Goal: Task Accomplishment & Management: Use online tool/utility

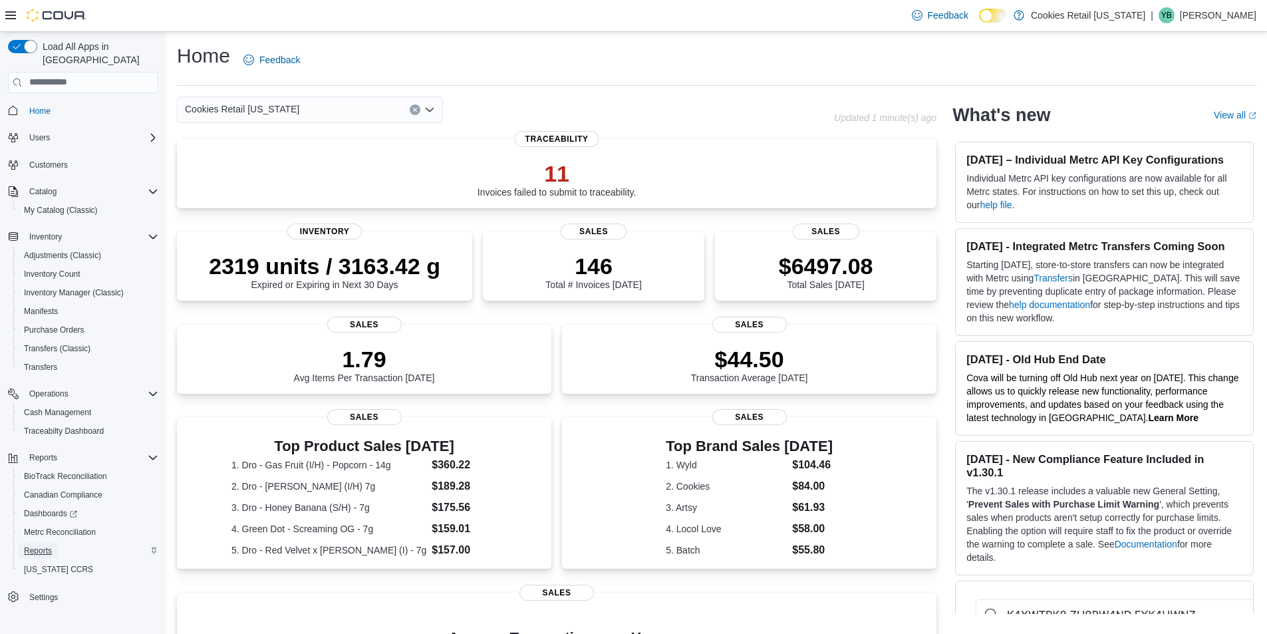
click at [37, 545] on span "Reports" at bounding box center [38, 550] width 28 height 11
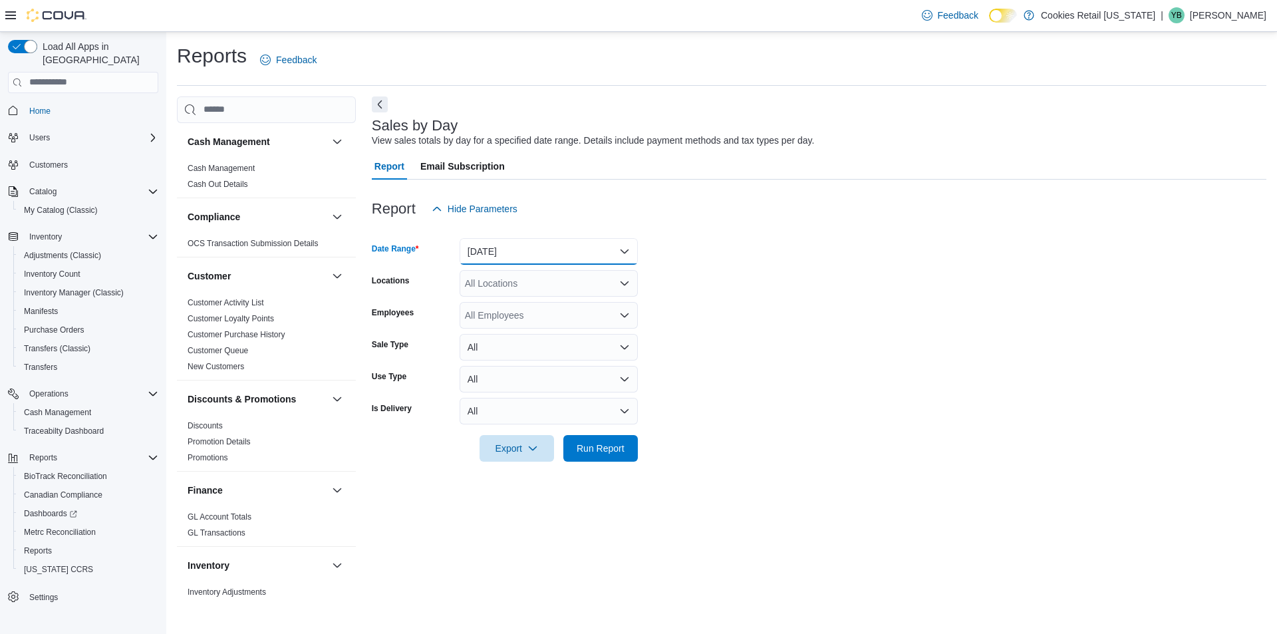
click at [520, 249] on button "[DATE]" at bounding box center [548, 251] width 178 height 27
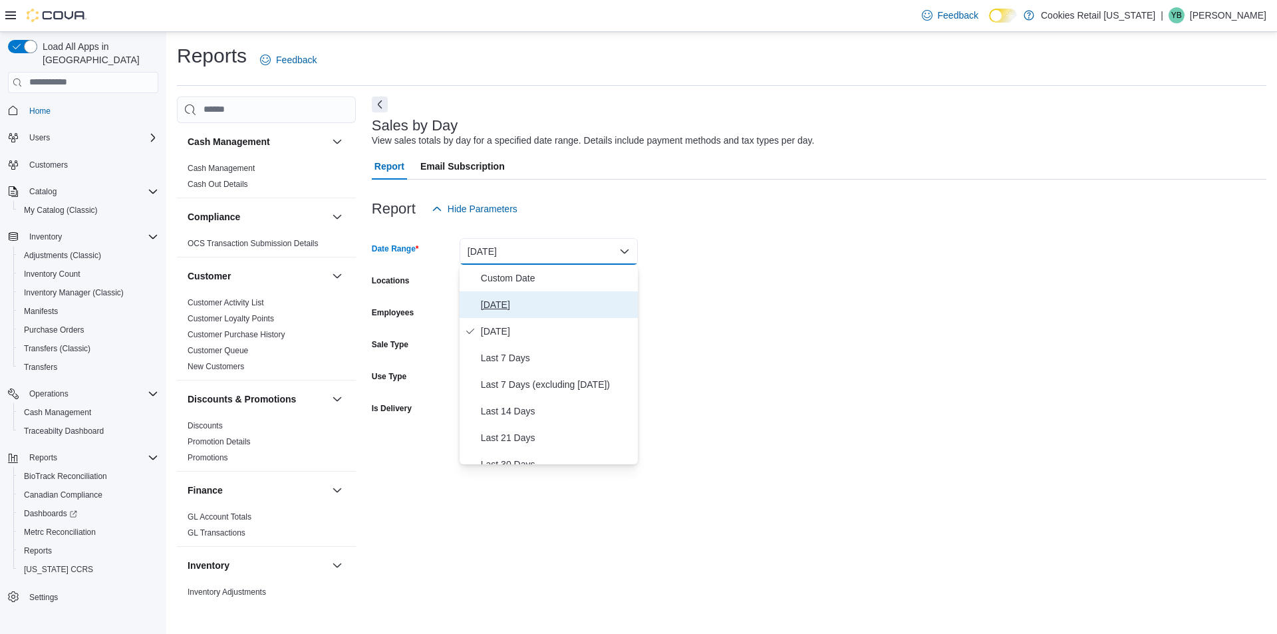
click at [510, 299] on span "[DATE]" at bounding box center [557, 305] width 152 height 16
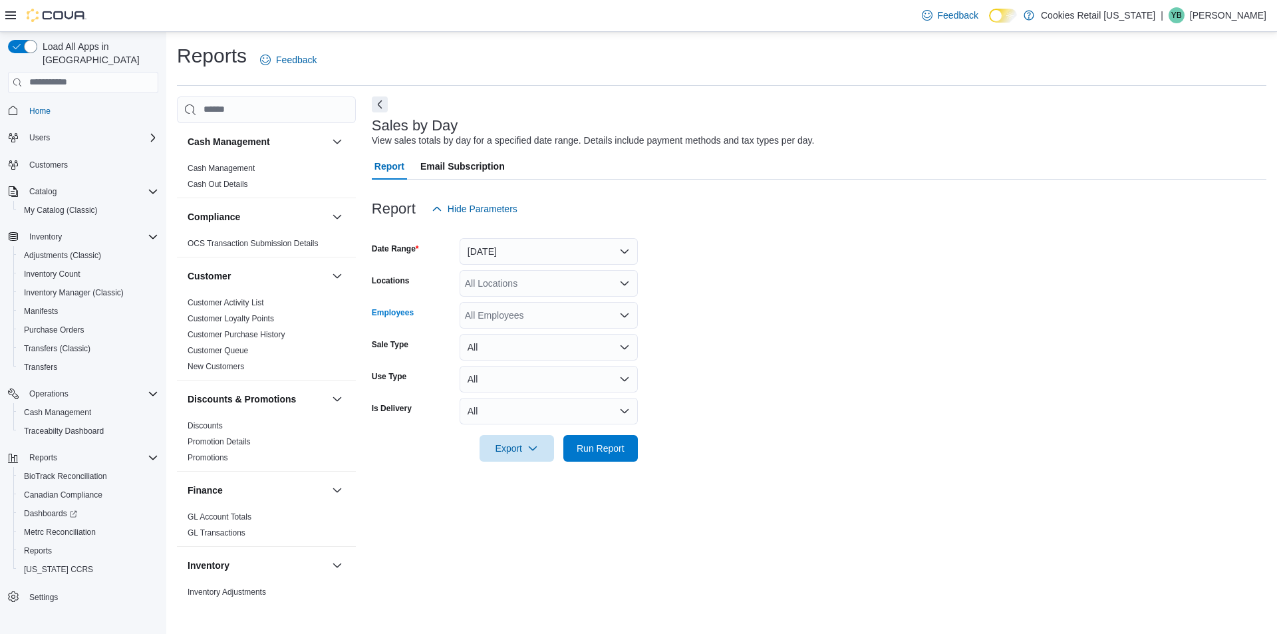
click at [486, 316] on div "All Employees" at bounding box center [548, 315] width 178 height 27
click at [517, 277] on div "All Locations" at bounding box center [548, 283] width 178 height 27
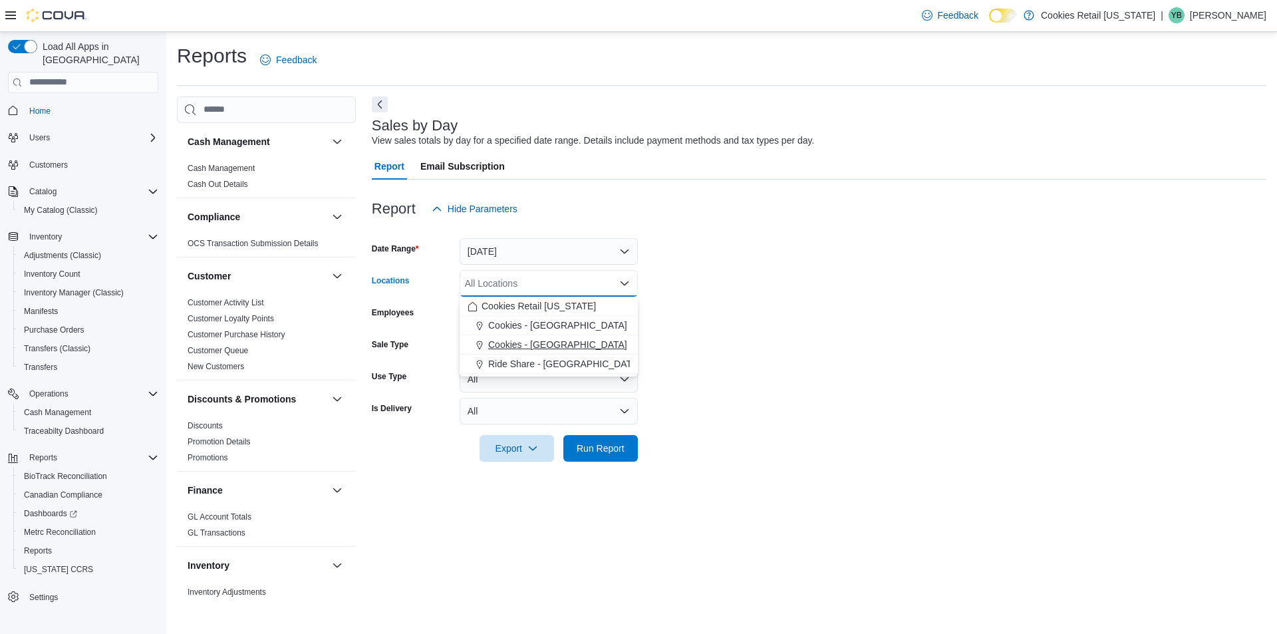
click at [504, 347] on span "Cookies - [GEOGRAPHIC_DATA]" at bounding box center [557, 344] width 139 height 13
click at [499, 366] on button "All" at bounding box center [548, 379] width 178 height 27
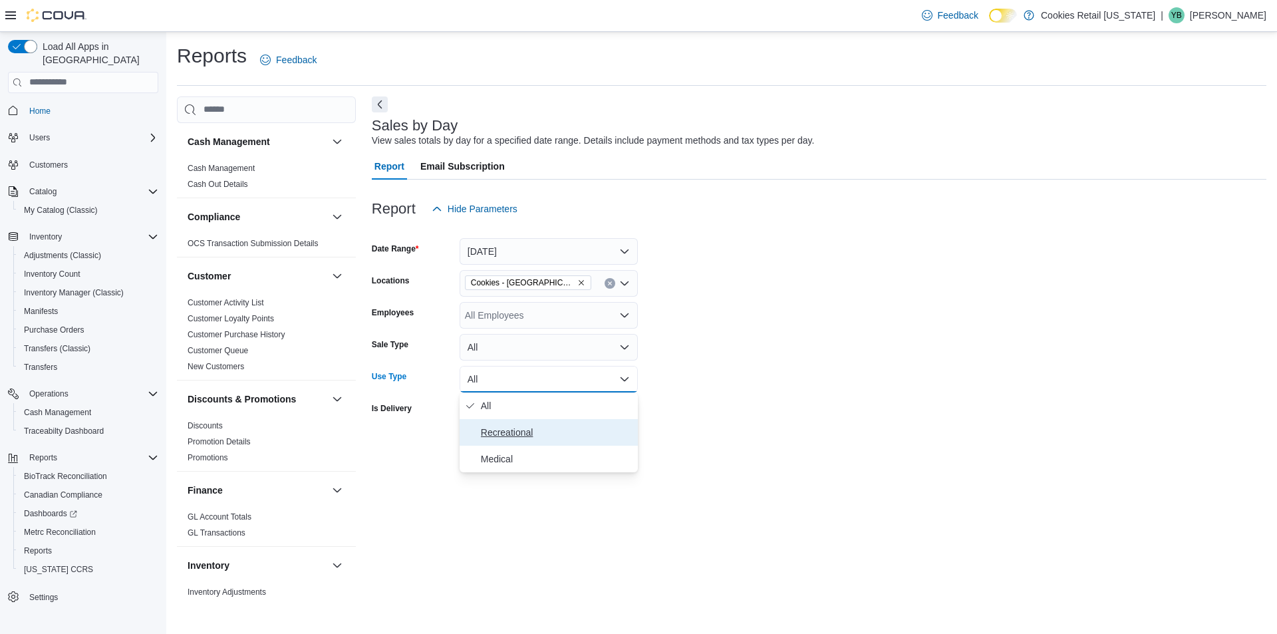
click at [502, 435] on span "Recreational" at bounding box center [557, 432] width 152 height 16
click at [517, 416] on button "All" at bounding box center [548, 411] width 178 height 27
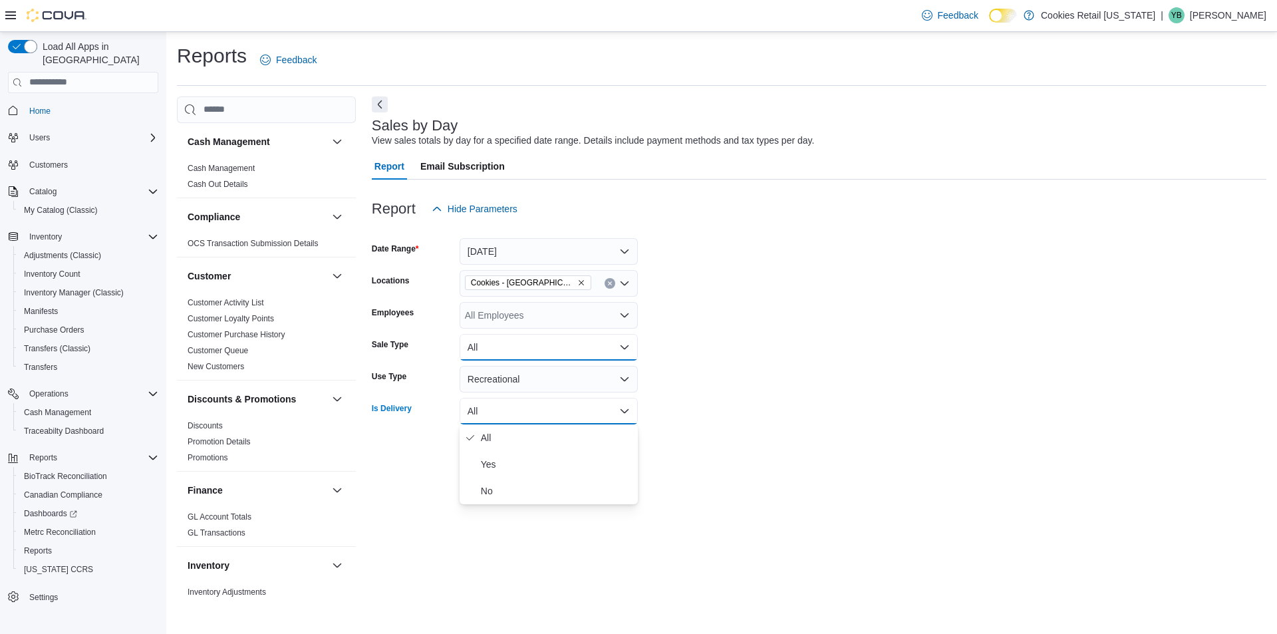
click at [489, 347] on button "All" at bounding box center [548, 347] width 178 height 27
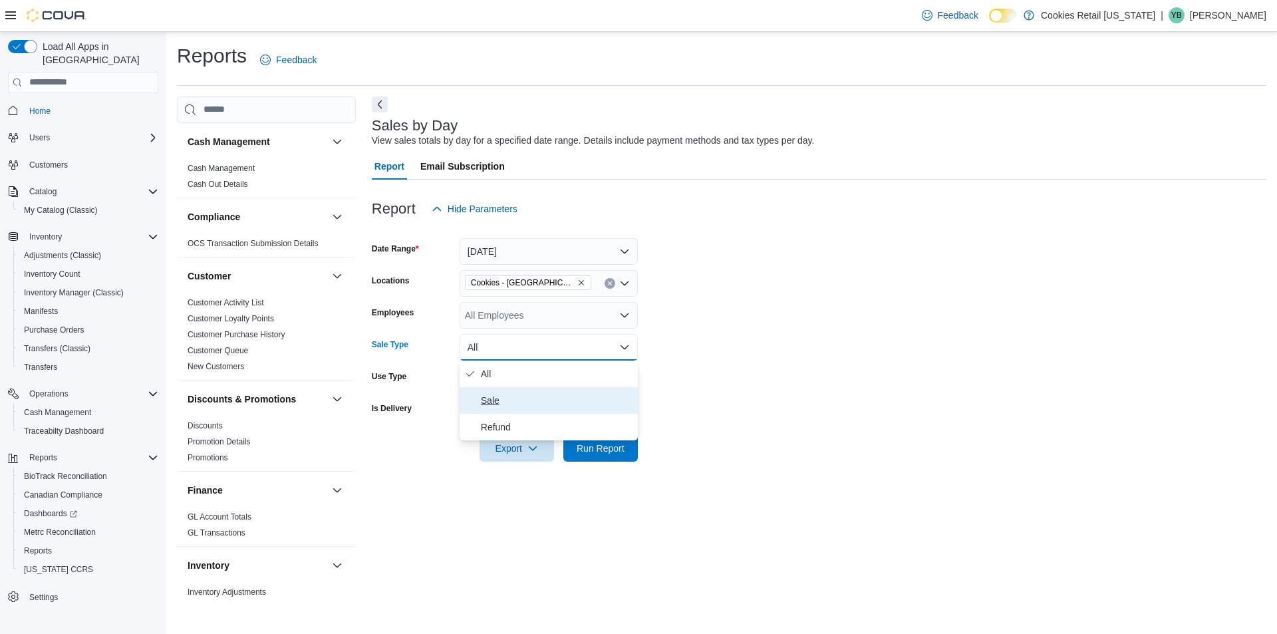
click at [493, 391] on button "Sale" at bounding box center [548, 400] width 178 height 27
click at [631, 459] on button "Run Report" at bounding box center [600, 447] width 74 height 27
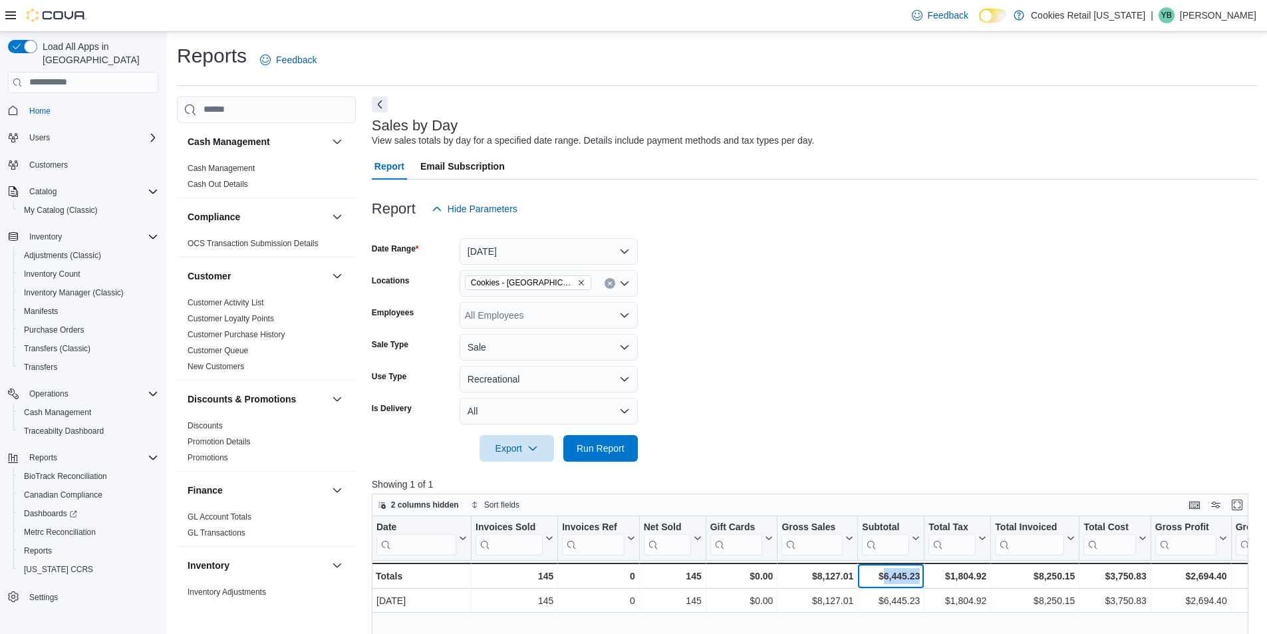
drag, startPoint x: 886, startPoint y: 574, endPoint x: 918, endPoint y: 573, distance: 31.9
click at [918, 573] on div "$6,445.23" at bounding box center [891, 576] width 58 height 16
copy div "6,445.23"
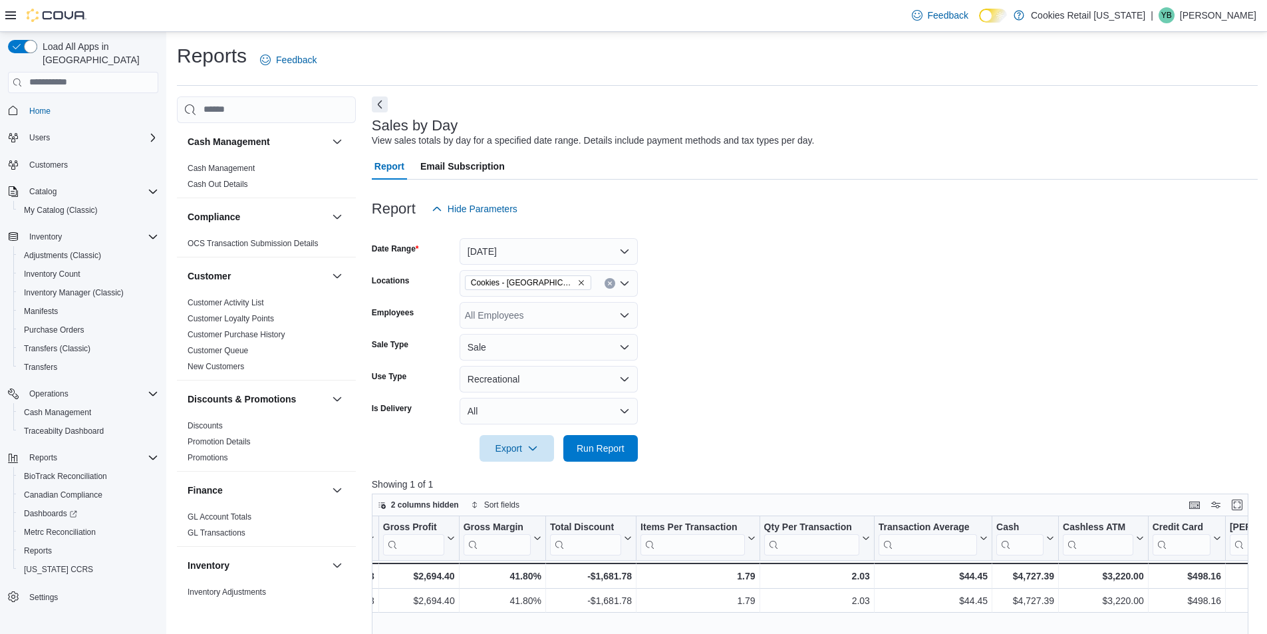
scroll to position [0, 773]
click at [582, 380] on button "Recreational" at bounding box center [548, 379] width 178 height 27
click at [485, 461] on span "Medical" at bounding box center [557, 459] width 152 height 16
click at [606, 445] on span "Run Report" at bounding box center [601, 447] width 48 height 13
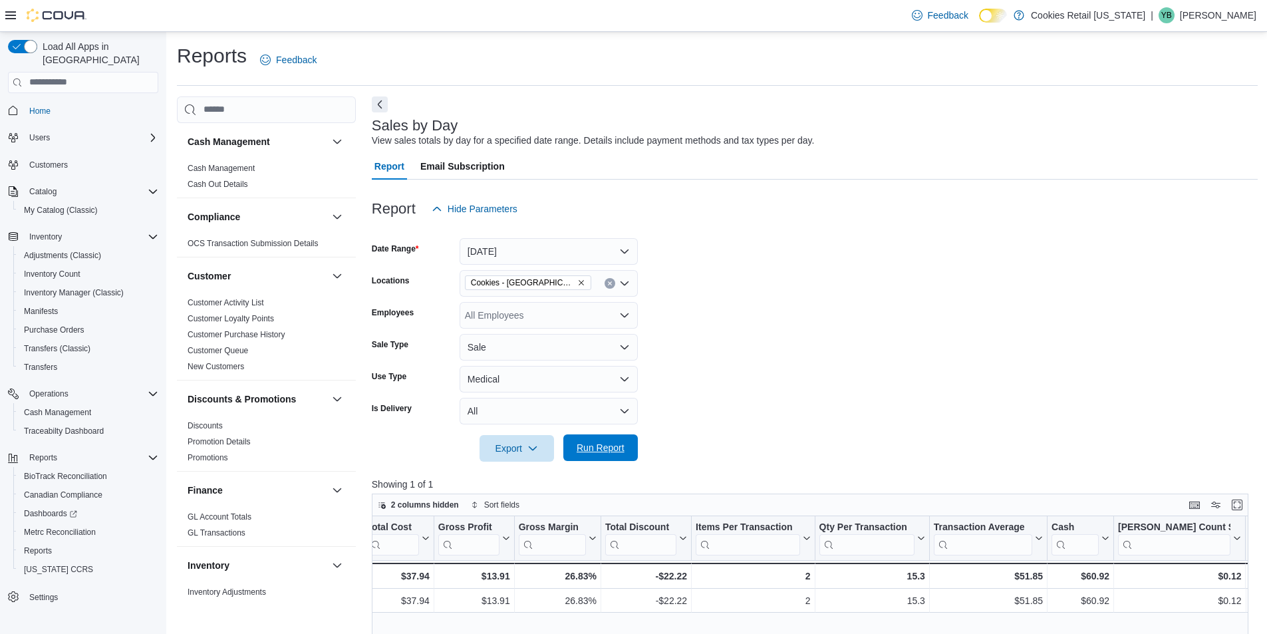
scroll to position [0, 783]
